Goal: Check status: Check status

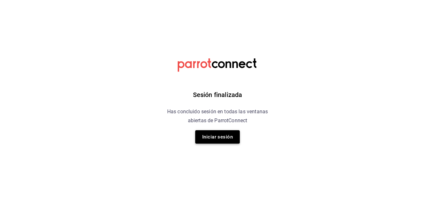
click at [225, 141] on button "Iniciar sesión" at bounding box center [217, 136] width 45 height 13
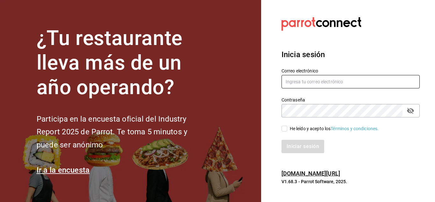
type input "[EMAIL_ADDRESS][DOMAIN_NAME]"
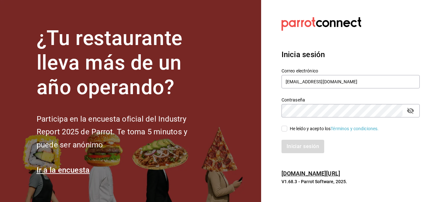
click at [286, 129] on input "He leído y acepto los Términos y condiciones." at bounding box center [285, 129] width 6 height 6
checkbox input "true"
click at [302, 147] on button "Iniciar sesión" at bounding box center [303, 146] width 43 height 13
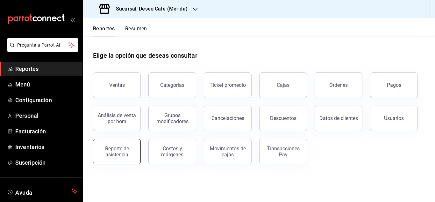
click at [124, 156] on div "Reporte de asistencia" at bounding box center [117, 151] width 40 height 12
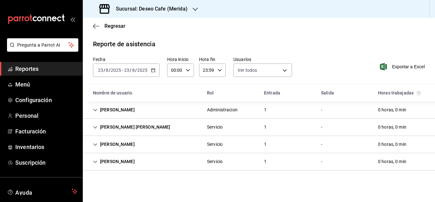
click at [150, 70] on div "2025-08-23 23 / 8 / 2025 - 2025-08-23 23 / 8 / 2025" at bounding box center [126, 69] width 67 height 13
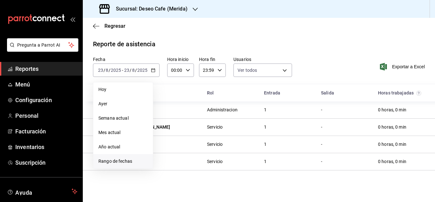
click at [119, 161] on span "Rango de fechas" at bounding box center [122, 161] width 49 height 7
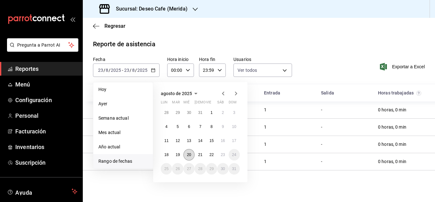
click at [188, 155] on abbr "20" at bounding box center [189, 154] width 4 height 4
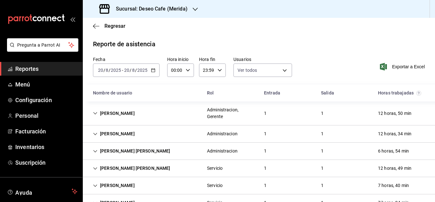
click at [149, 114] on div "Luis Perez Administracion, Gerente 1 1 12 horas, 50 min" at bounding box center [259, 113] width 352 height 24
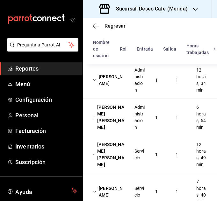
scroll to position [222, 0]
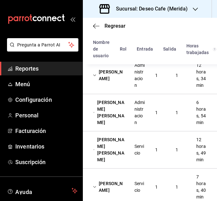
click at [129, 91] on div "Administracion" at bounding box center [139, 76] width 21 height 32
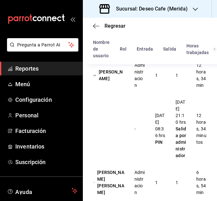
click at [110, 94] on div "Jasel Hidalgo Administracion 1 1 12 horas, 34 min" at bounding box center [150, 75] width 134 height 37
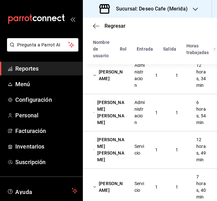
click at [123, 129] on div "Jessica Airam Caballero" at bounding box center [108, 113] width 41 height 32
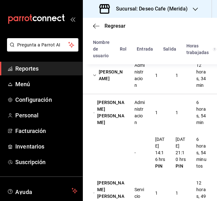
click at [120, 124] on div "Jessica Airam Caballero" at bounding box center [108, 113] width 41 height 32
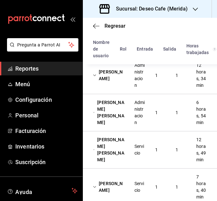
click at [173, 163] on div "Jacob Alí Hernández Amador Servicio 1 1 12 horas, 49 min" at bounding box center [150, 150] width 134 height 37
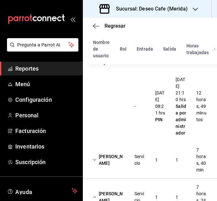
scroll to position [321, 0]
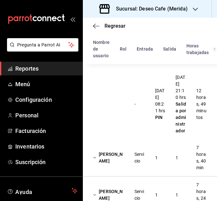
click at [99, 67] on div "Jacob Alí Hernández Amador" at bounding box center [108, 51] width 41 height 32
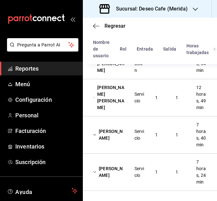
click at [115, 128] on div "Joshua Salazar" at bounding box center [108, 135] width 41 height 18
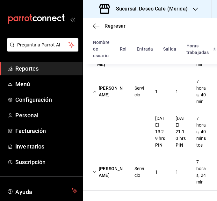
scroll to position [349, 0]
click at [100, 83] on div "Joshua Salazar" at bounding box center [108, 92] width 41 height 18
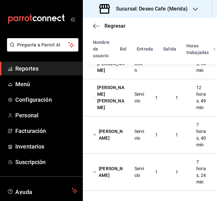
scroll to position [299, 0]
click at [112, 170] on div "Rodrigo Perales" at bounding box center [108, 172] width 41 height 18
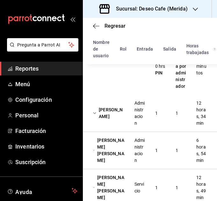
scroll to position [0, 0]
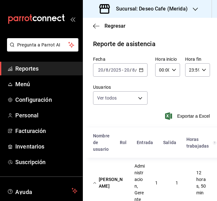
click at [188, 9] on div "Sucursal: Deseo Cafe (Merida)" at bounding box center [144, 9] width 112 height 18
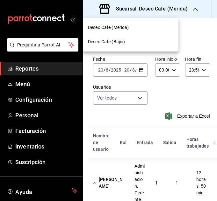
click at [128, 41] on div "Deseo Cafe (Bajio)" at bounding box center [130, 42] width 85 height 7
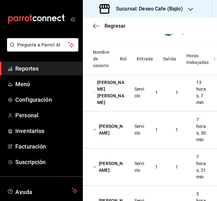
scroll to position [81, 0]
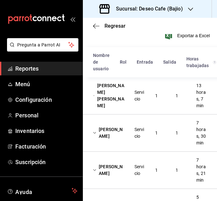
click at [164, 88] on div "Patricia Hernández Esteban Servicio 1 1 13 horas, 7 min" at bounding box center [150, 95] width 134 height 37
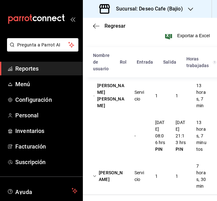
click at [119, 98] on div "Patricia Hernández Esteban" at bounding box center [108, 96] width 41 height 32
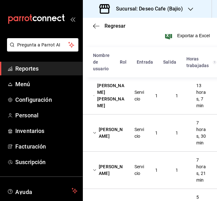
click at [126, 136] on div "Cesar Aranda" at bounding box center [108, 133] width 41 height 18
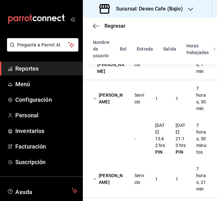
scroll to position [116, 0]
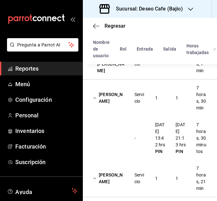
click at [117, 98] on div "Cesar Aranda" at bounding box center [108, 98] width 41 height 18
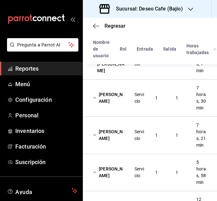
click at [139, 137] on div "Servicio" at bounding box center [139, 135] width 11 height 13
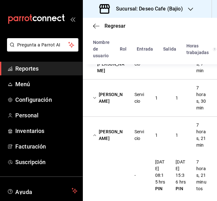
click at [119, 138] on div "Zohar Zamora" at bounding box center [108, 135] width 41 height 18
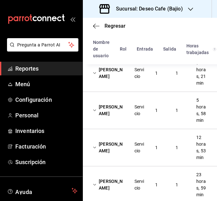
scroll to position [179, 0]
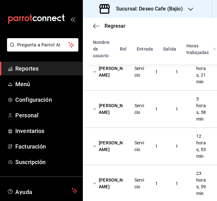
click at [130, 118] on div "Servicio" at bounding box center [139, 109] width 21 height 18
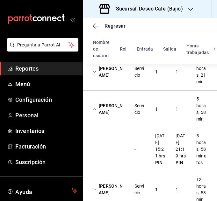
click at [122, 111] on div "Alan Bravo" at bounding box center [108, 109] width 41 height 18
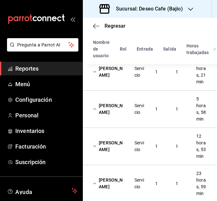
click at [134, 149] on div "Servicio" at bounding box center [139, 146] width 11 height 13
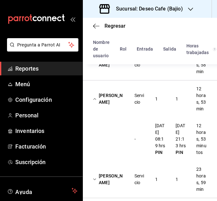
scroll to position [228, 0]
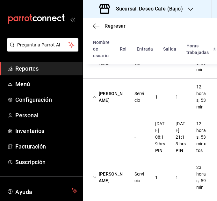
click at [130, 94] on div "Servicio" at bounding box center [139, 97] width 21 height 18
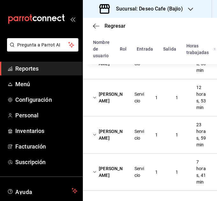
click at [134, 141] on div "Servicio" at bounding box center [139, 135] width 21 height 18
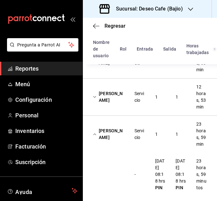
scroll to position [283, 0]
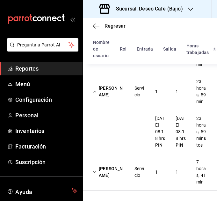
click at [132, 110] on div "- 20/08/25 08:18 hrs PIN 21/08/25 08:18 hrs PIN 23 horas, 59 minutos" at bounding box center [150, 132] width 134 height 44
click at [104, 84] on div "Rodolfo Lopez" at bounding box center [108, 92] width 41 height 18
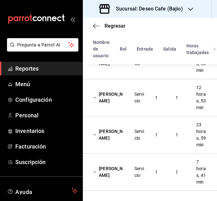
click at [105, 169] on div "Alejandra Arvizu" at bounding box center [108, 172] width 41 height 18
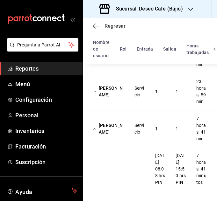
click at [94, 27] on icon "button" at bounding box center [94, 26] width 3 height 5
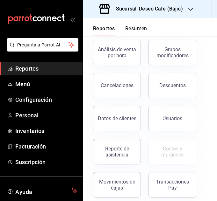
scroll to position [139, 0]
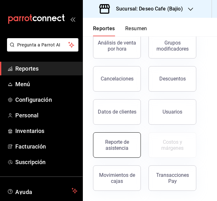
click at [113, 147] on div "Reporte de asistencia" at bounding box center [117, 145] width 40 height 12
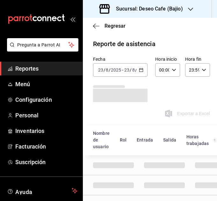
click at [139, 68] on icon "button" at bounding box center [141, 70] width 4 height 4
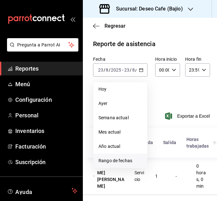
click at [115, 161] on span "Rango de fechas" at bounding box center [120, 161] width 44 height 7
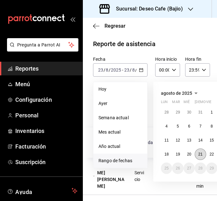
click at [200, 156] on abbr "21" at bounding box center [200, 154] width 4 height 4
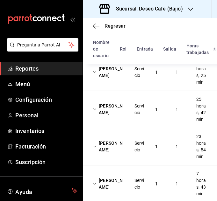
scroll to position [105, 0]
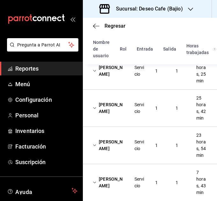
click at [117, 80] on div "Cesar Aranda" at bounding box center [108, 71] width 41 height 18
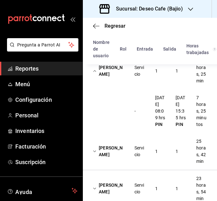
click at [103, 79] on div "Cesar Aranda" at bounding box center [108, 71] width 41 height 18
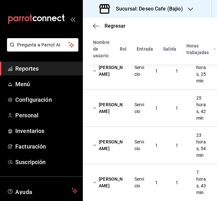
click at [112, 108] on div "Alan Bravo" at bounding box center [108, 108] width 41 height 18
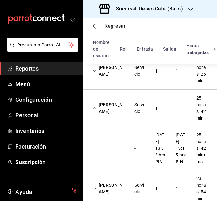
click at [109, 112] on div "Alan Bravo" at bounding box center [108, 108] width 41 height 18
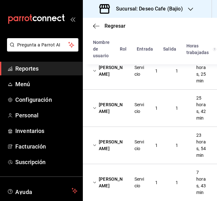
click at [114, 141] on div "Rodolfo Lopez" at bounding box center [108, 145] width 41 height 18
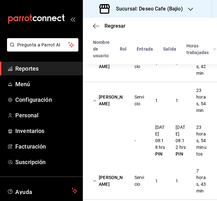
scroll to position [150, 0]
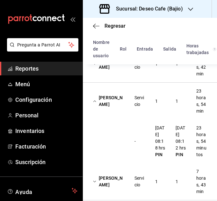
click at [115, 102] on div "Rodolfo Lopez" at bounding box center [108, 101] width 41 height 18
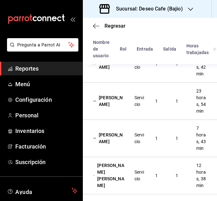
click at [112, 145] on div "Alejandra Arvizu" at bounding box center [108, 138] width 41 height 18
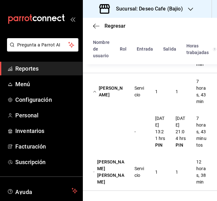
scroll to position [201, 0]
click at [113, 89] on div "Alejandra Arvizu" at bounding box center [108, 92] width 41 height 18
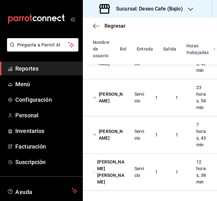
scroll to position [158, 0]
click at [121, 130] on div "Alejandra Arvizu" at bounding box center [108, 135] width 41 height 18
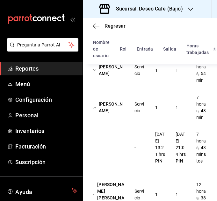
scroll to position [201, 0]
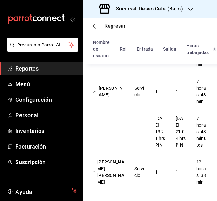
click at [131, 167] on div "Servicio" at bounding box center [139, 172] width 21 height 18
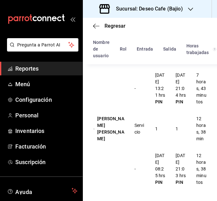
scroll to position [258, 0]
click at [180, 8] on h3 "Sucursal: Deseo Cafe (Bajio)" at bounding box center [147, 9] width 72 height 8
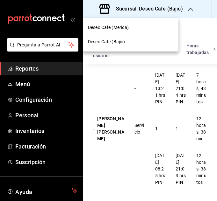
click at [130, 24] on div "Deseo Cafe (Merida)" at bounding box center [131, 27] width 96 height 14
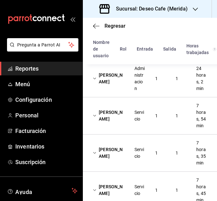
scroll to position [92, 0]
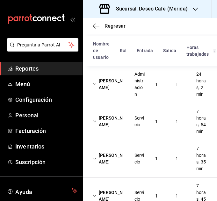
click at [134, 81] on div "Administracion" at bounding box center [139, 84] width 11 height 27
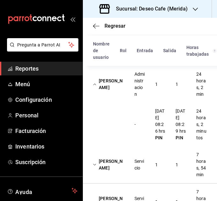
click at [114, 88] on div "Jasel Hidalgo" at bounding box center [108, 84] width 41 height 18
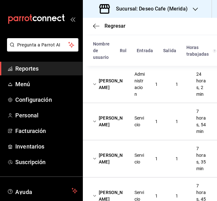
click at [118, 122] on div "Karla Herrera" at bounding box center [108, 121] width 41 height 18
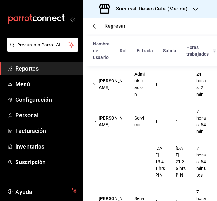
click at [117, 119] on div "Karla Herrera" at bounding box center [108, 121] width 41 height 18
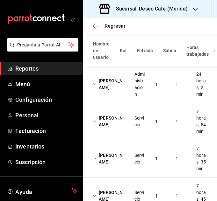
click at [129, 161] on div "Servicio" at bounding box center [139, 159] width 21 height 18
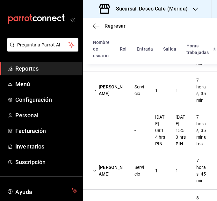
scroll to position [159, 0]
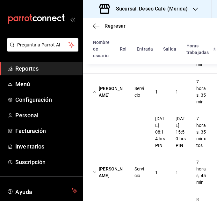
click at [112, 88] on div "Zohar Zamora" at bounding box center [108, 92] width 41 height 18
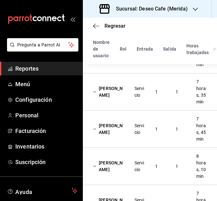
click at [129, 130] on div "Servicio" at bounding box center [139, 129] width 21 height 18
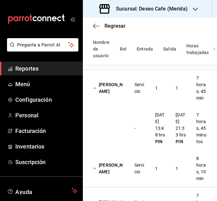
scroll to position [203, 0]
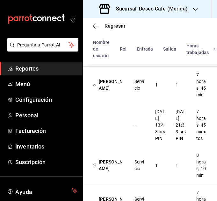
click at [124, 99] on div "Joshua Salazar Servicio 1 1 7 horas, 45 min" at bounding box center [150, 85] width 134 height 37
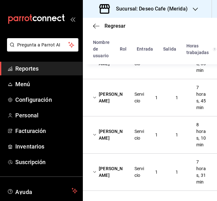
click at [132, 129] on div "Servicio" at bounding box center [139, 135] width 21 height 18
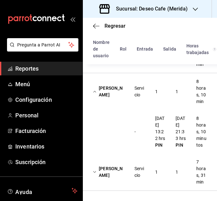
scroll to position [245, 0]
click at [119, 83] on div "Pedro Roque" at bounding box center [108, 92] width 41 height 18
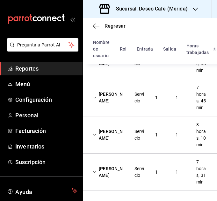
scroll to position [195, 0]
click at [125, 156] on div "Rodrigo Perales Servicio 1 1 7 horas, 31 min" at bounding box center [150, 172] width 134 height 37
